Goal: Ask a question

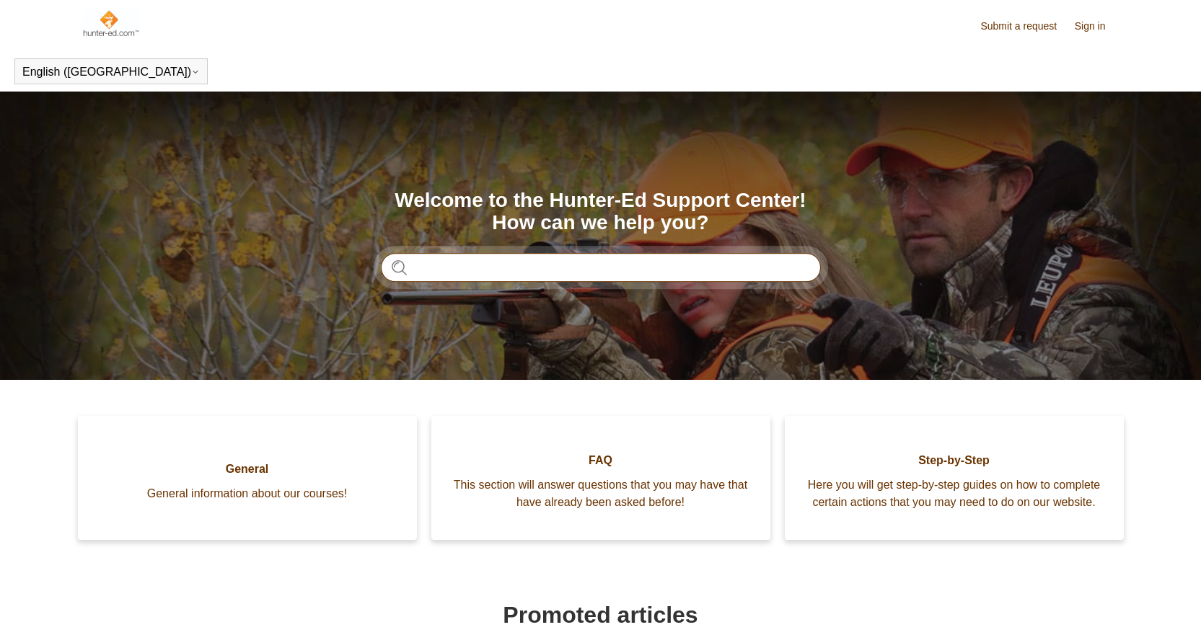
click at [511, 269] on input "Search" at bounding box center [601, 267] width 440 height 29
type input "**********"
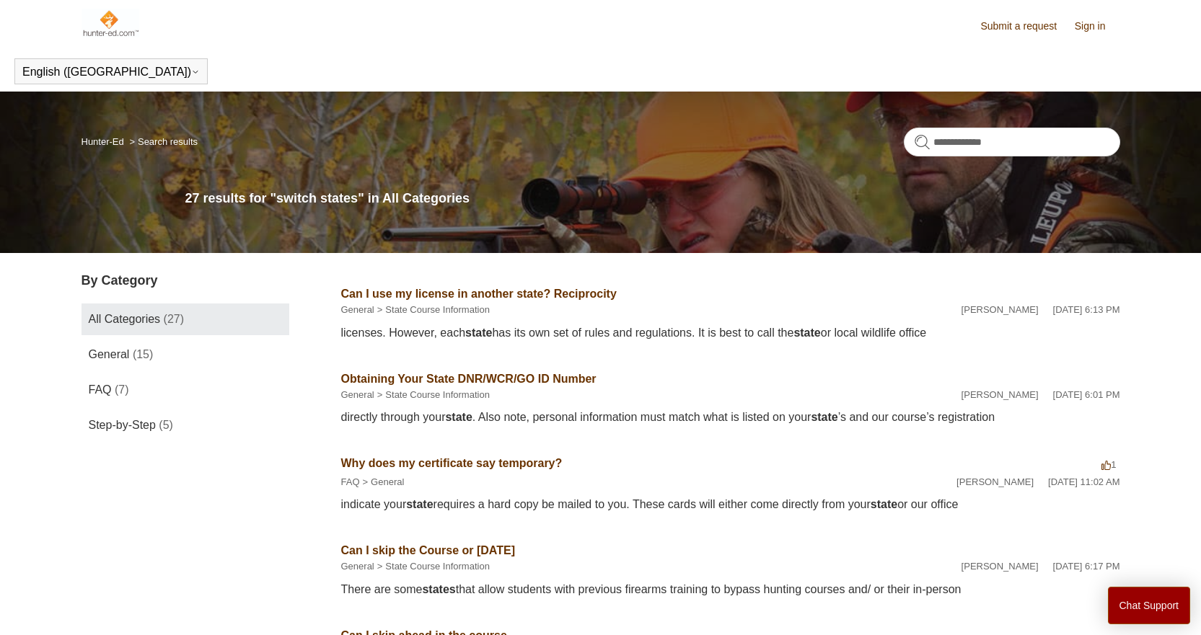
click at [102, 23] on img at bounding box center [111, 23] width 58 height 29
